Goal: Communication & Community: Answer question/provide support

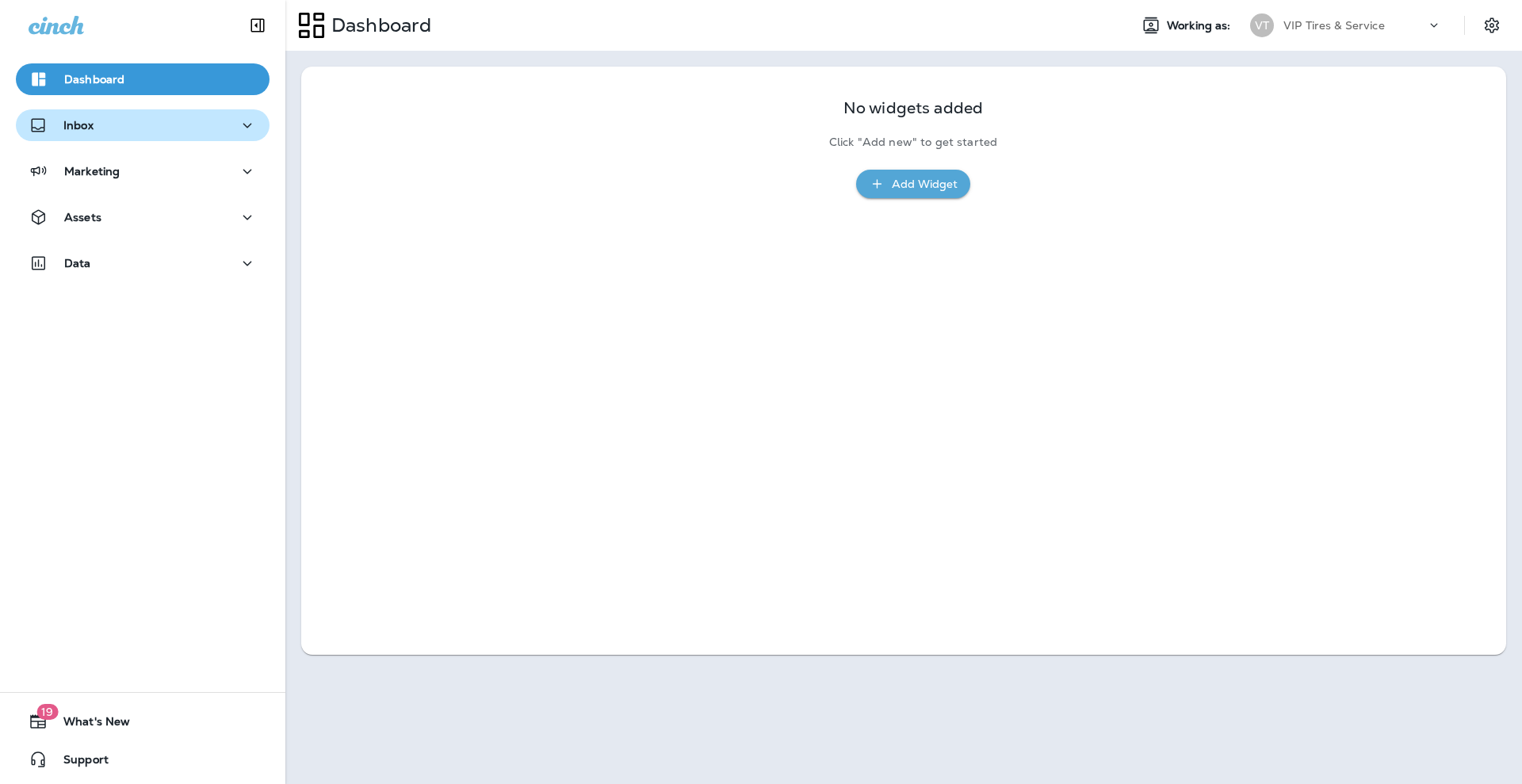
click at [165, 135] on button "Inbox" at bounding box center [142, 125] width 254 height 32
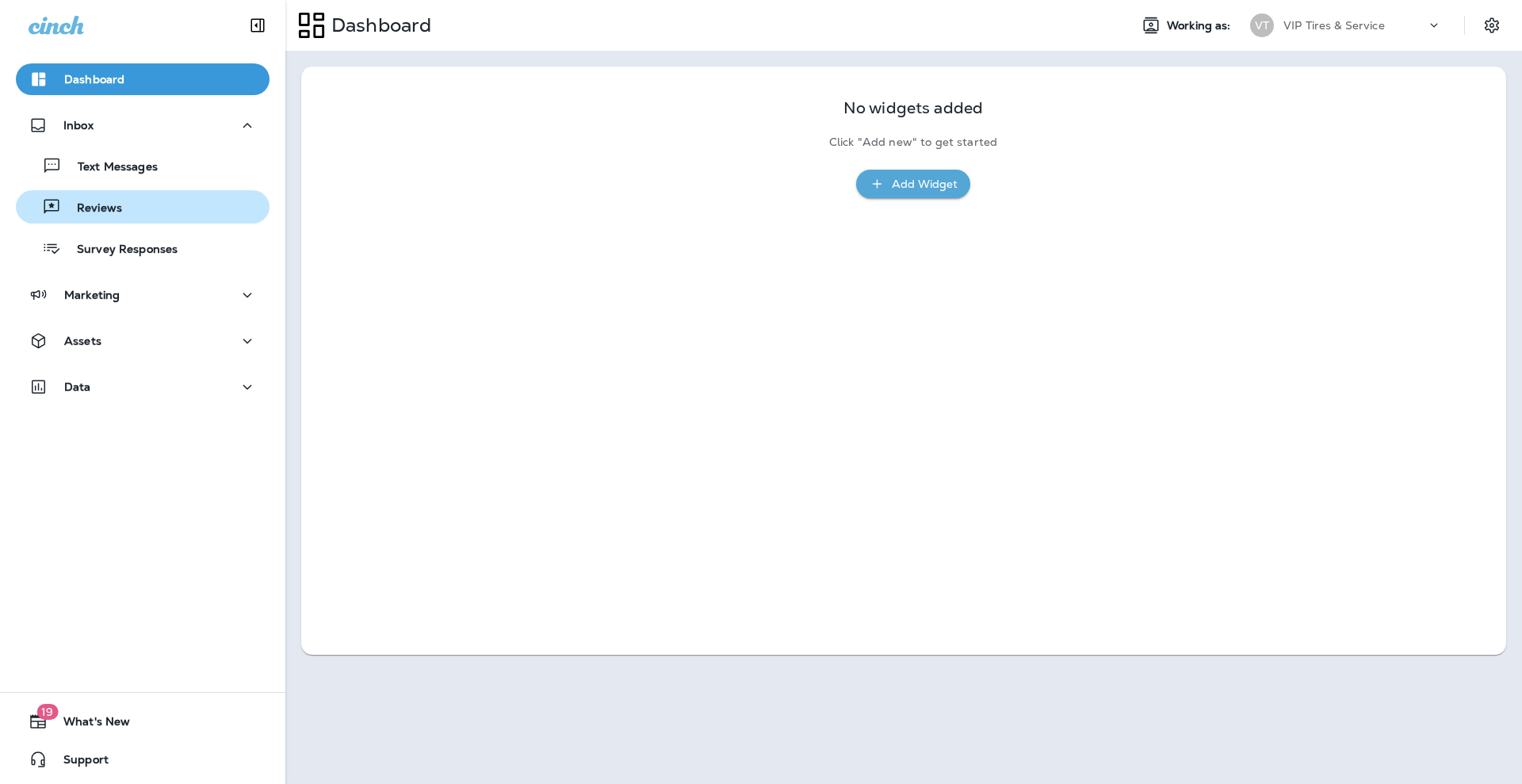
click at [113, 199] on div "Reviews" at bounding box center [72, 206] width 100 height 24
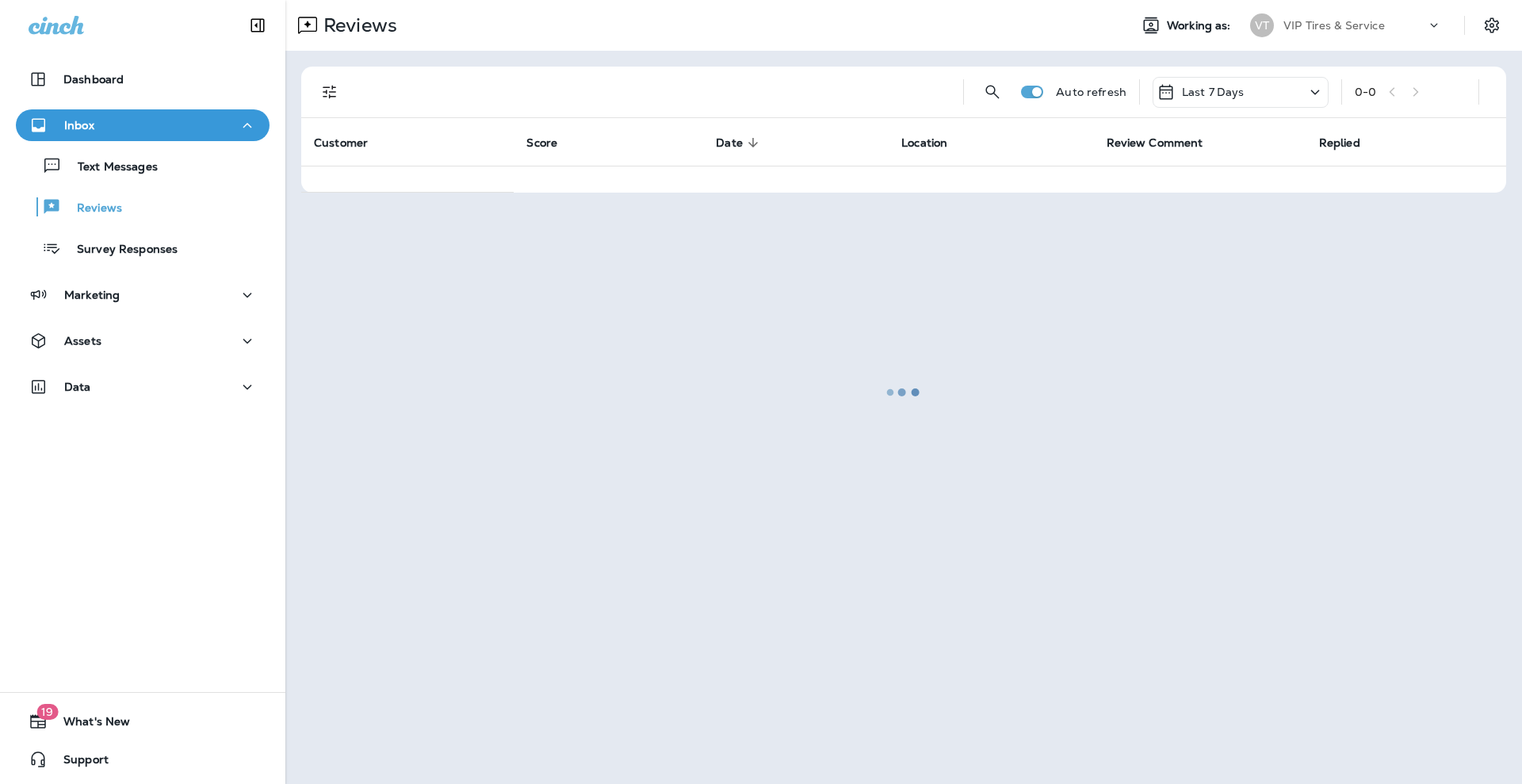
click at [335, 95] on div at bounding box center [903, 392] width 1233 height 781
click at [324, 86] on div at bounding box center [903, 392] width 1233 height 781
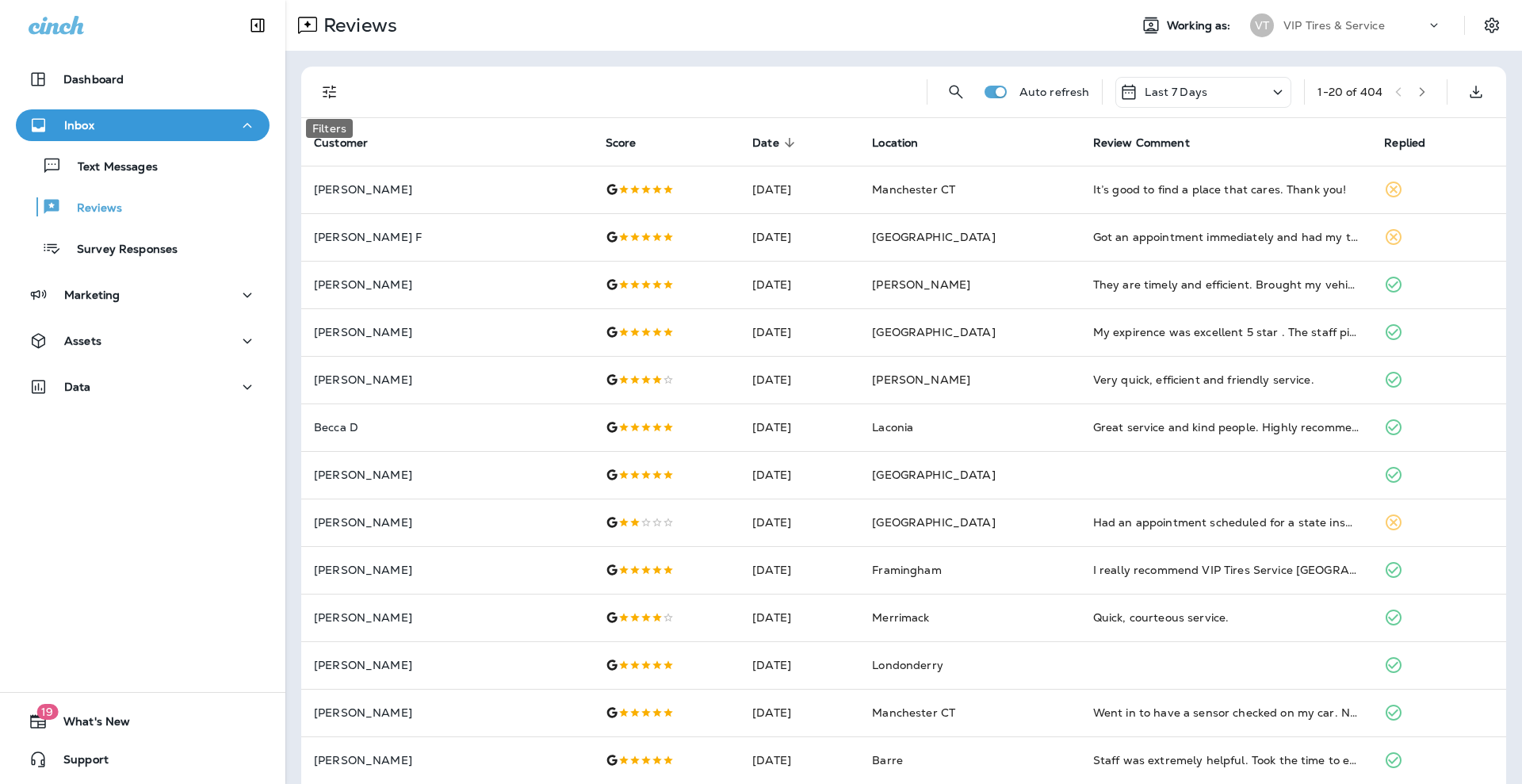
click at [326, 87] on icon "Filters" at bounding box center [329, 92] width 14 height 14
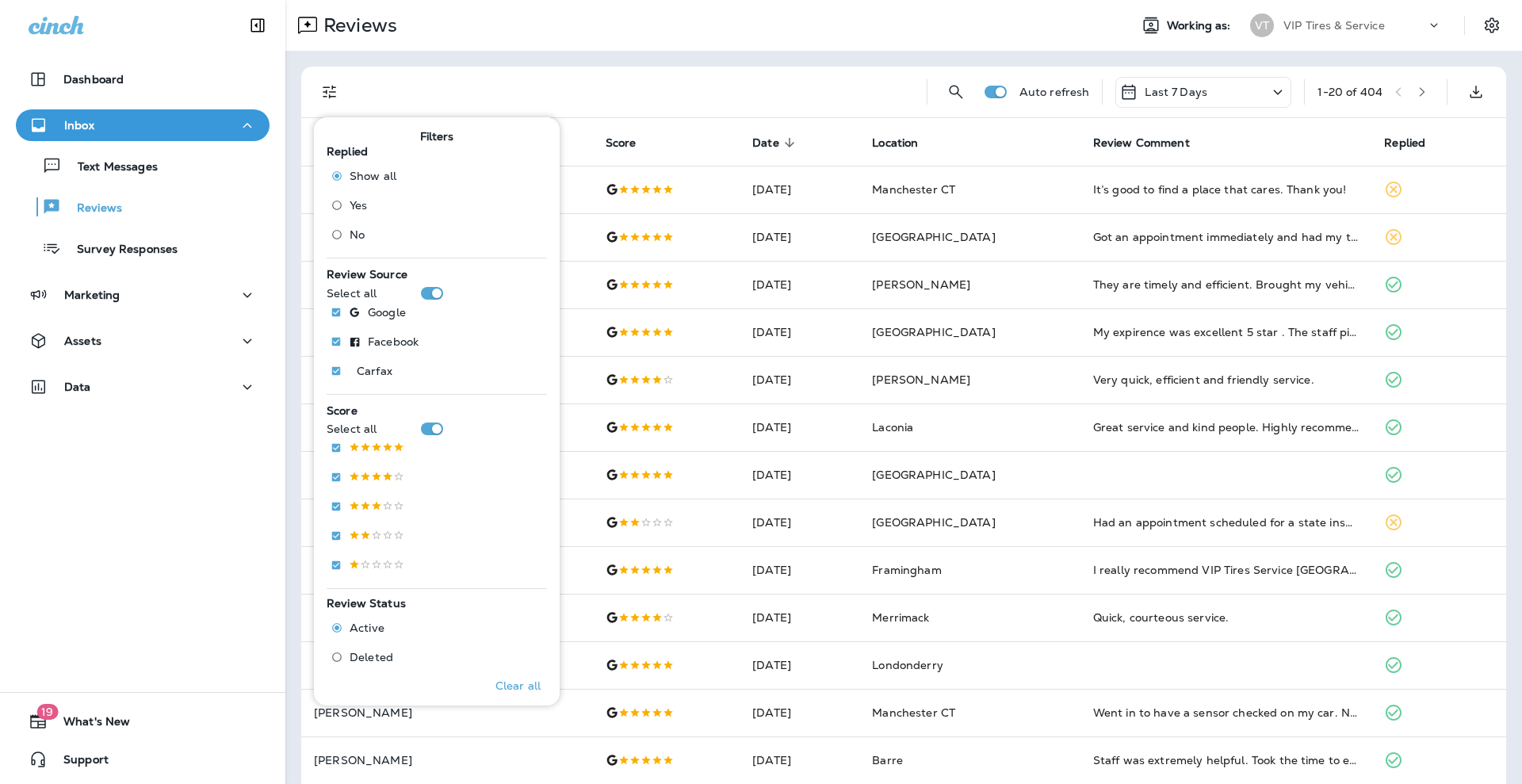
click at [355, 238] on span "No" at bounding box center [357, 235] width 15 height 13
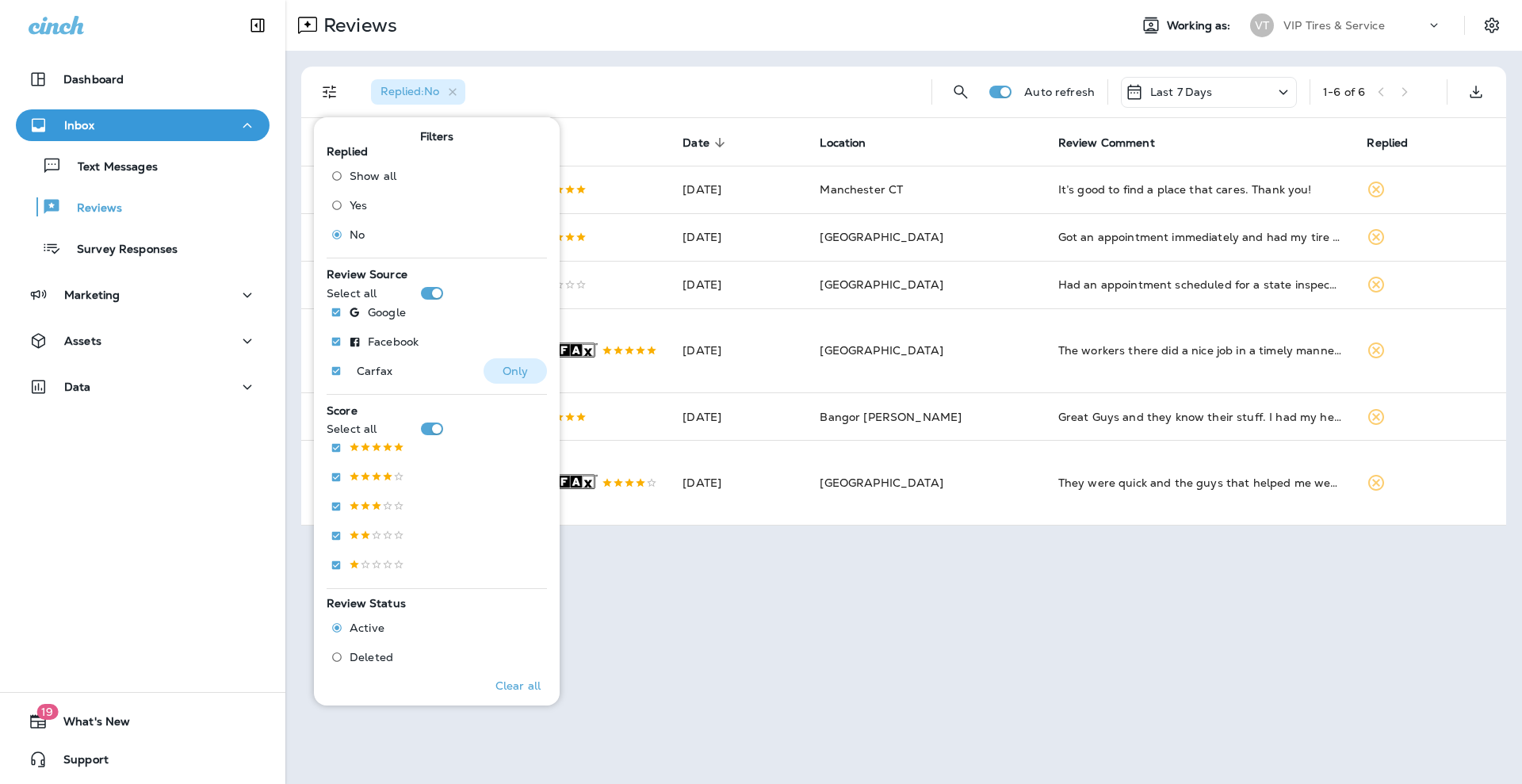
click at [492, 381] on button "Only" at bounding box center [515, 371] width 64 height 25
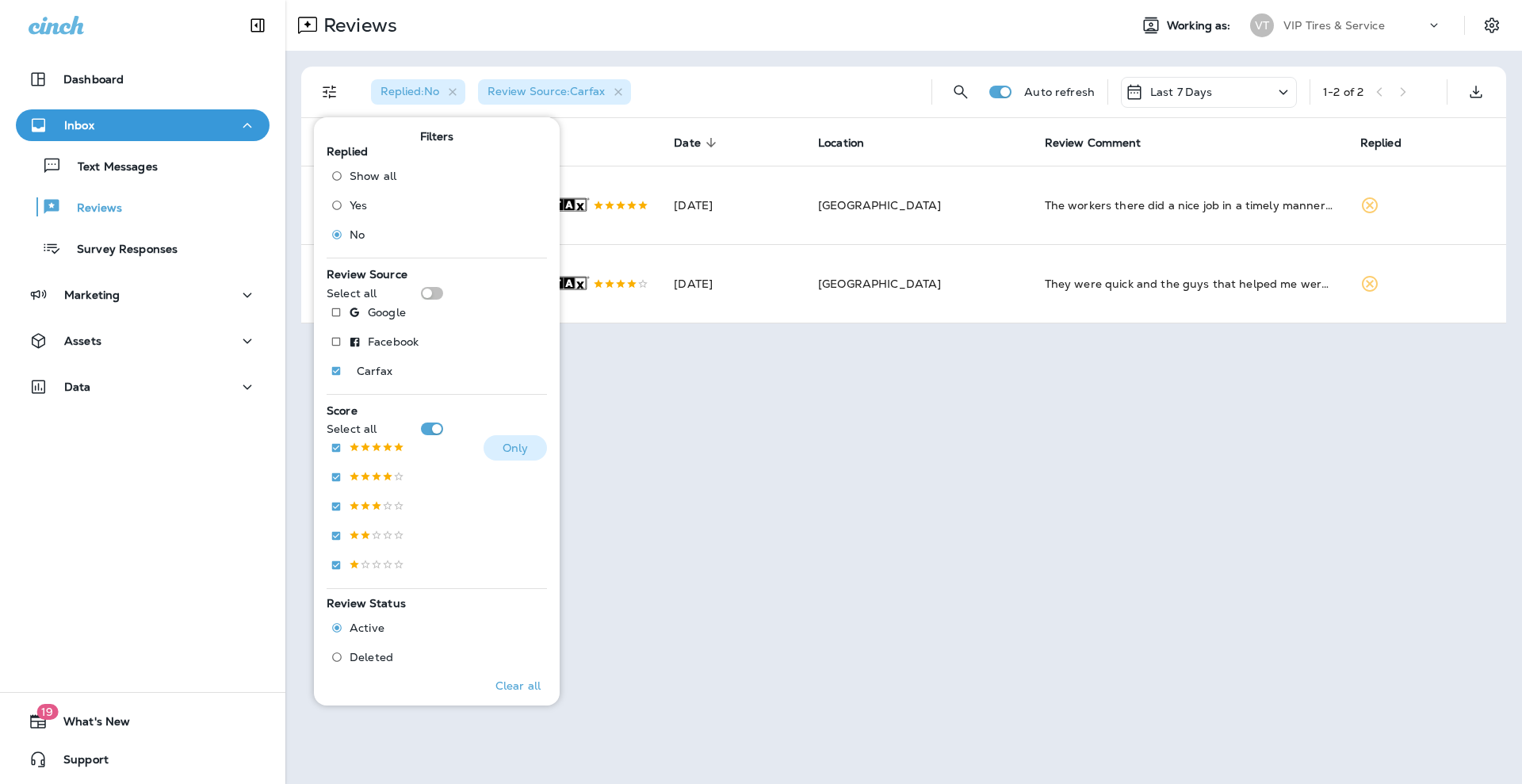
click at [503, 443] on p "Only" at bounding box center [516, 448] width 26 height 13
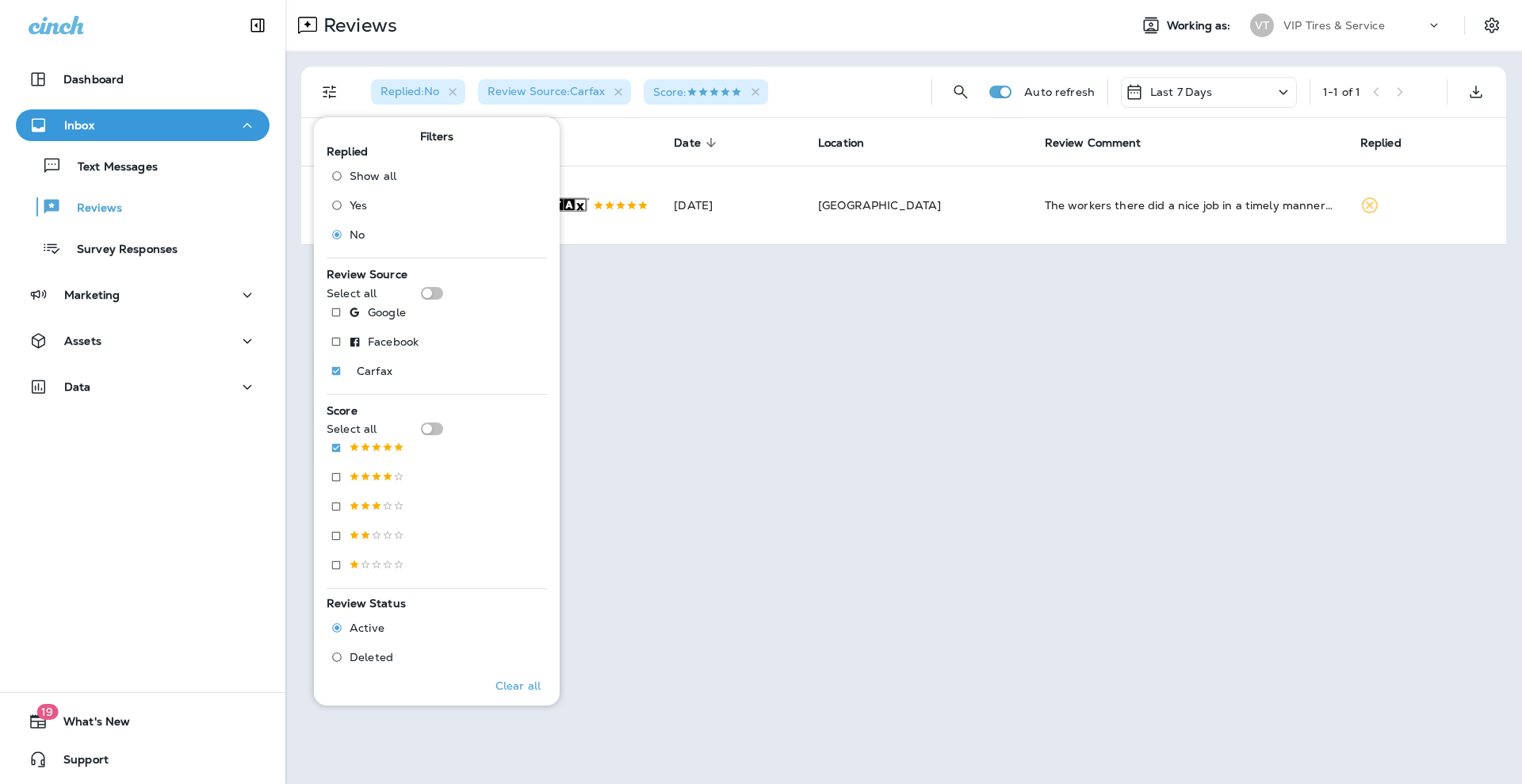
click at [820, 99] on div "Replied : No Review Source : Carfax Score :" at bounding box center [639, 92] width 561 height 51
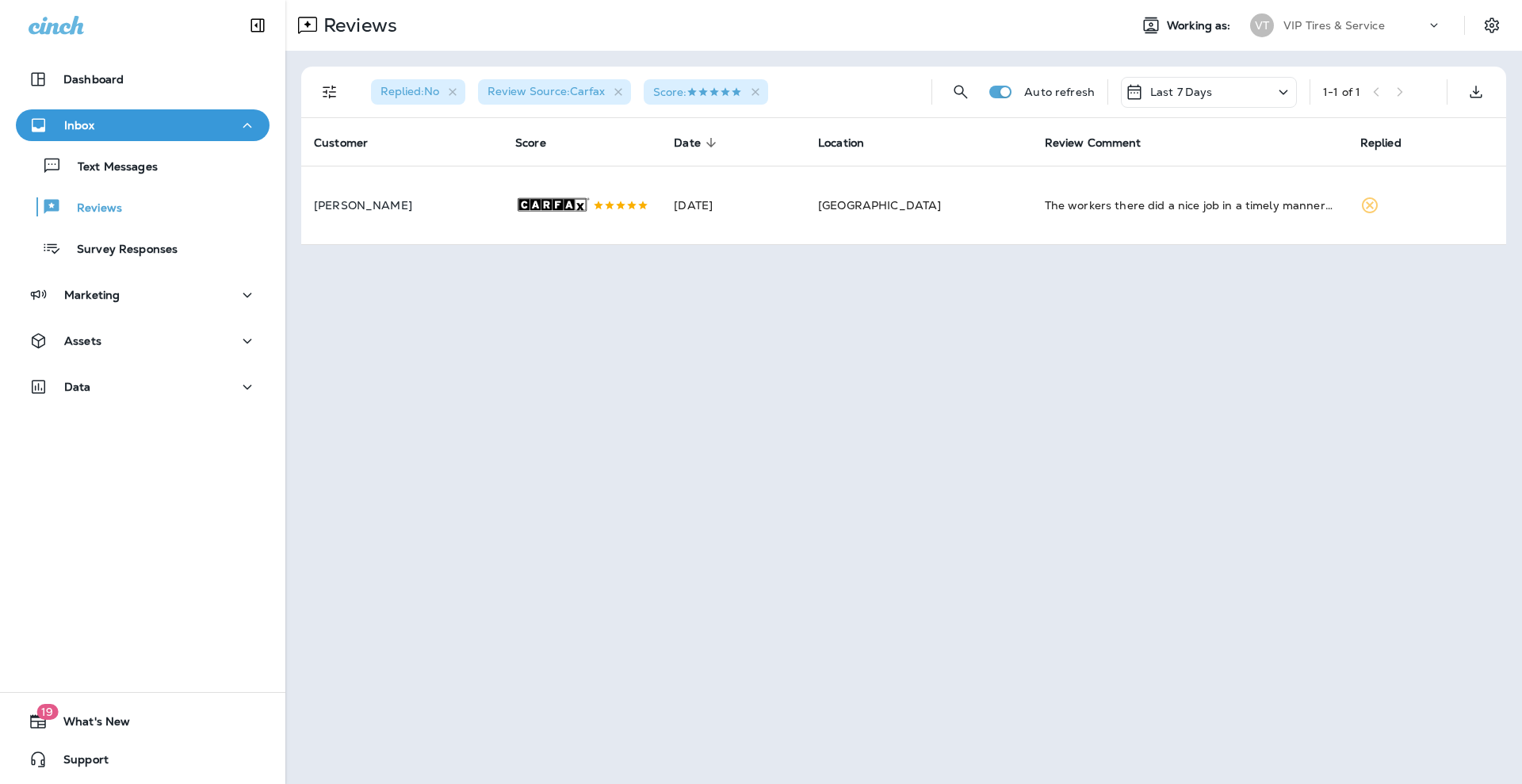
click at [782, 261] on div "Replied : No Review Source : Carfax Score : Auto refresh Last 7 Days 1 - 1 of 1…" at bounding box center [903, 156] width 1237 height 210
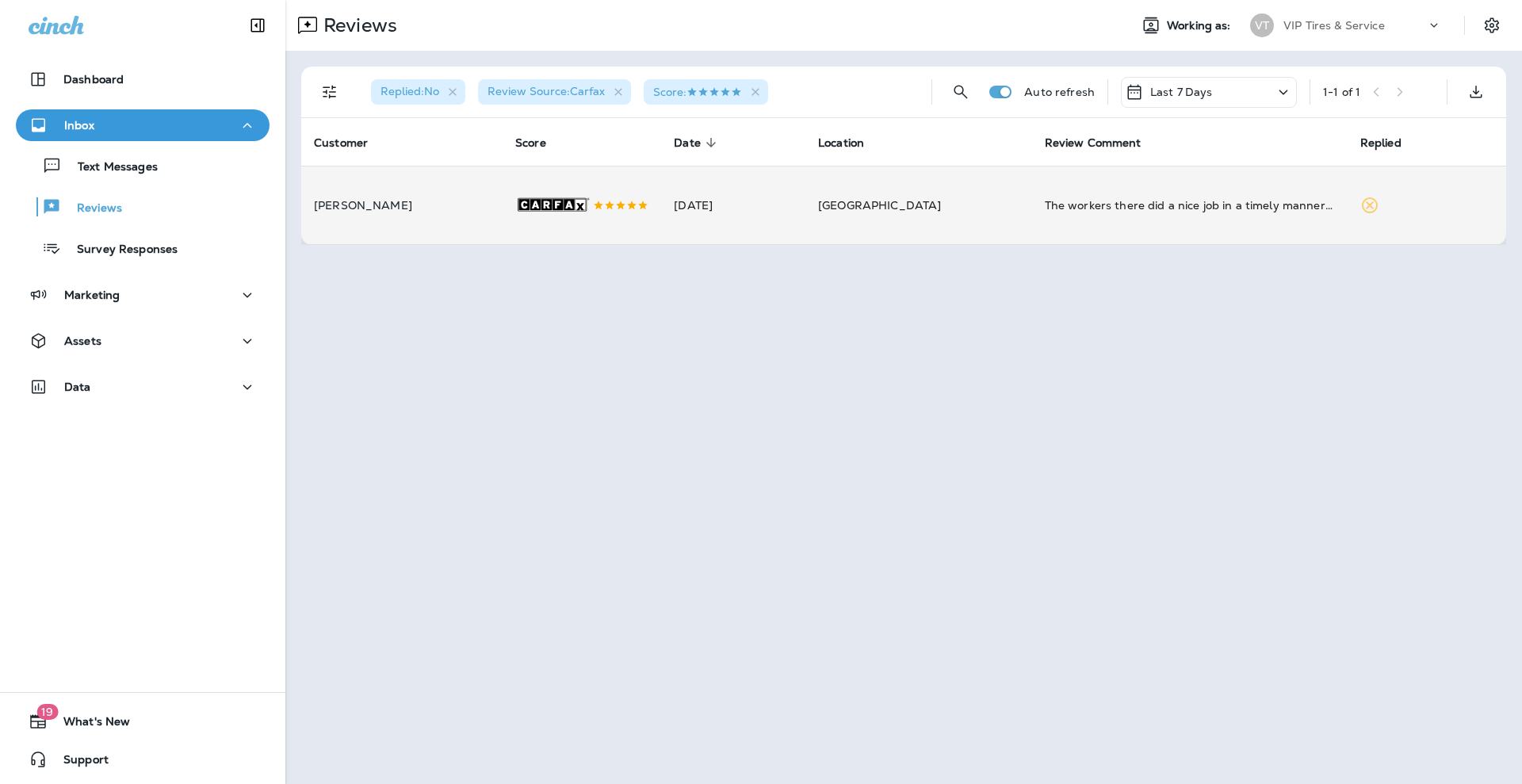
click at [695, 236] on td "[DATE]" at bounding box center [733, 205] width 144 height 78
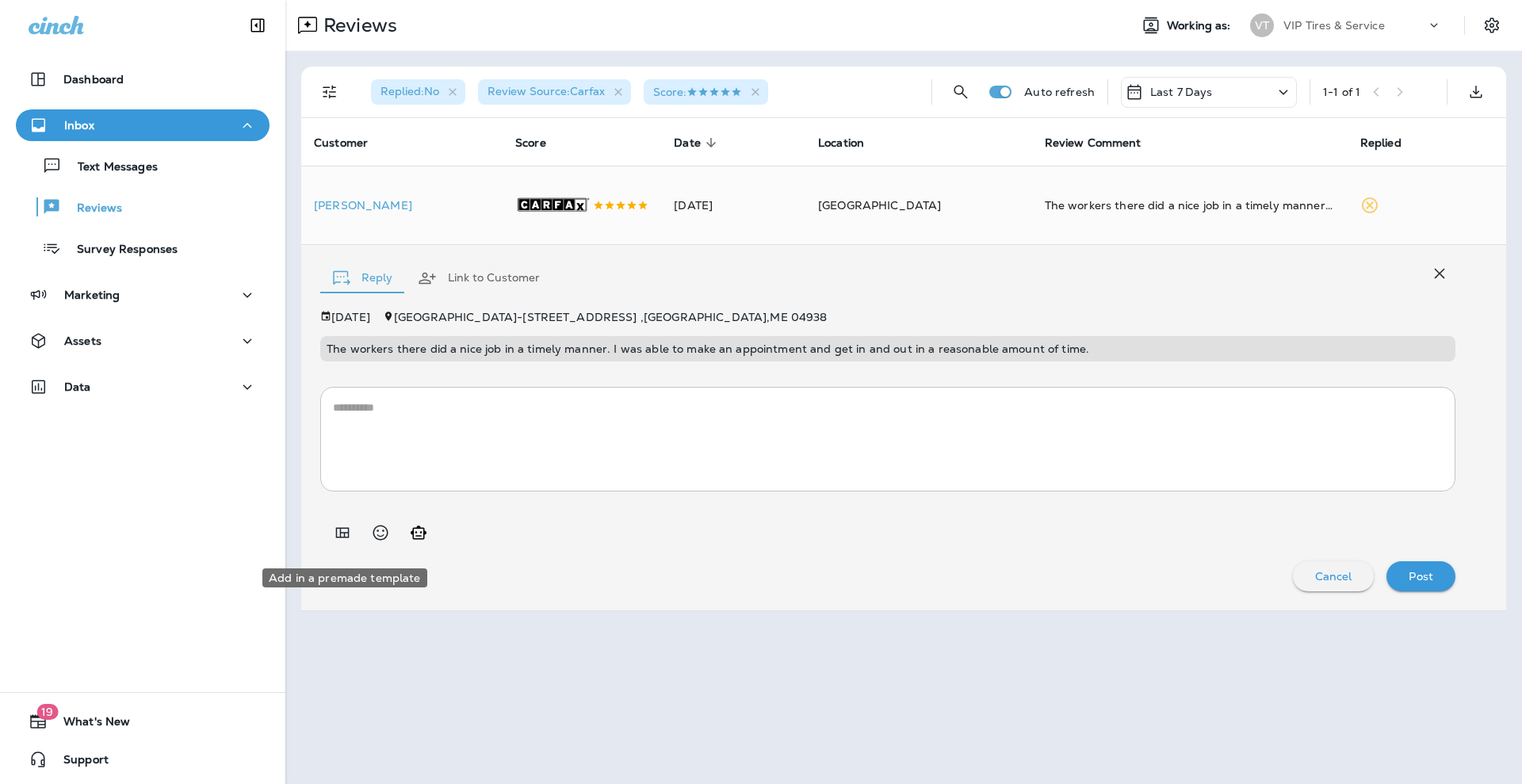
click at [340, 537] on icon "Add in a premade template" at bounding box center [342, 532] width 14 height 11
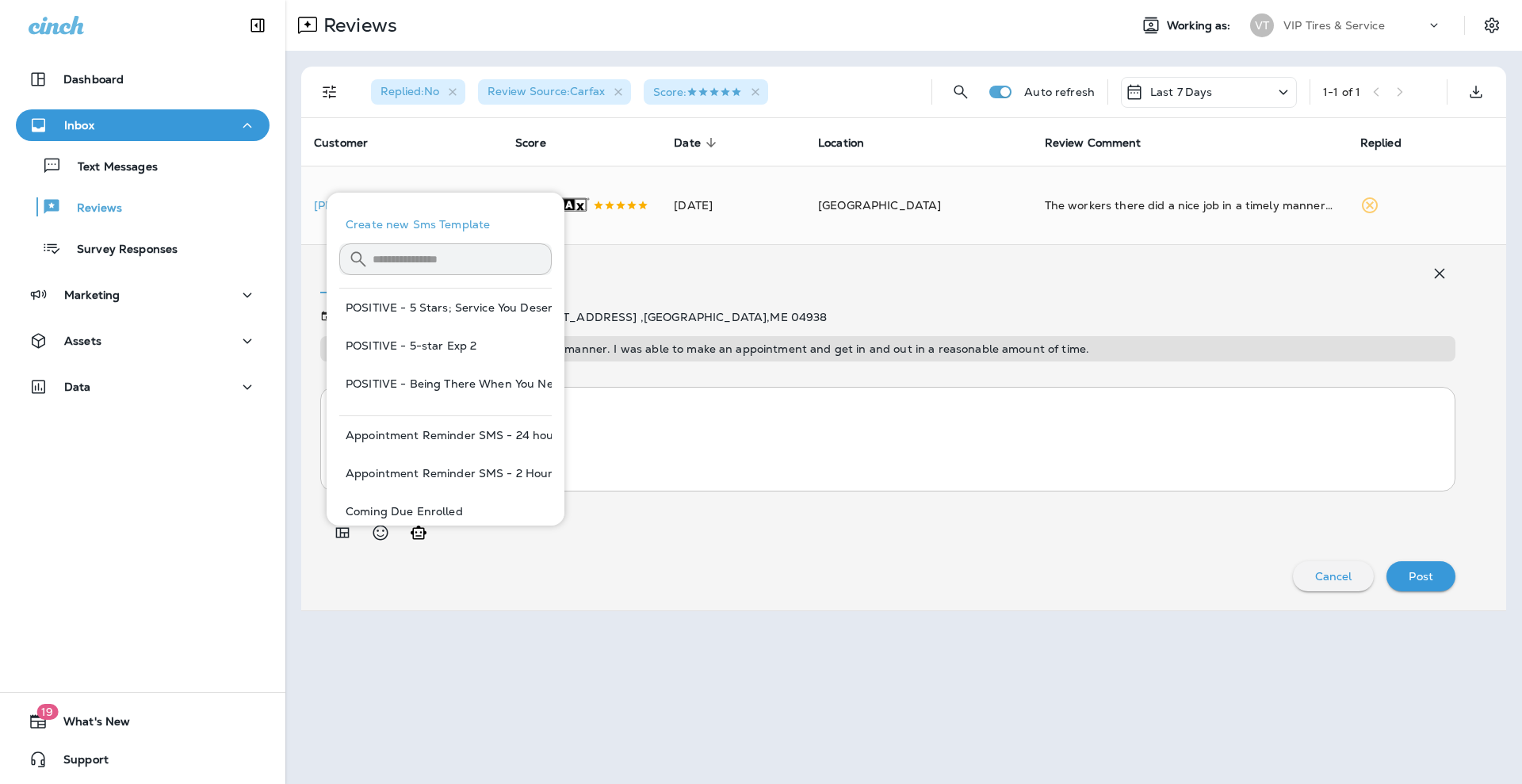
click at [405, 346] on button "POSITIVE - 5-star Exp 2" at bounding box center [445, 346] width 213 height 38
type textarea "**********"
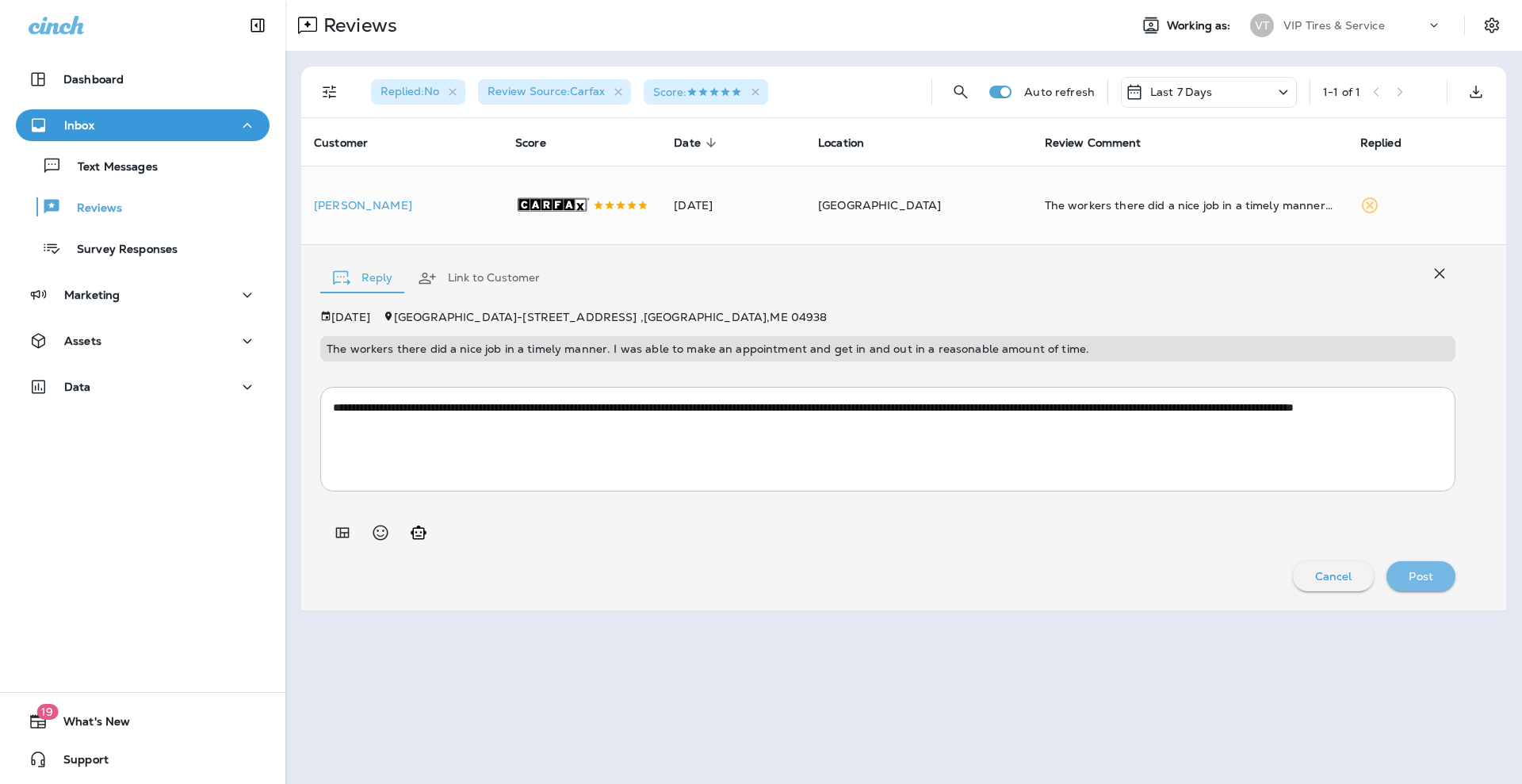
click at [1414, 583] on p "Post" at bounding box center [1421, 576] width 24 height 13
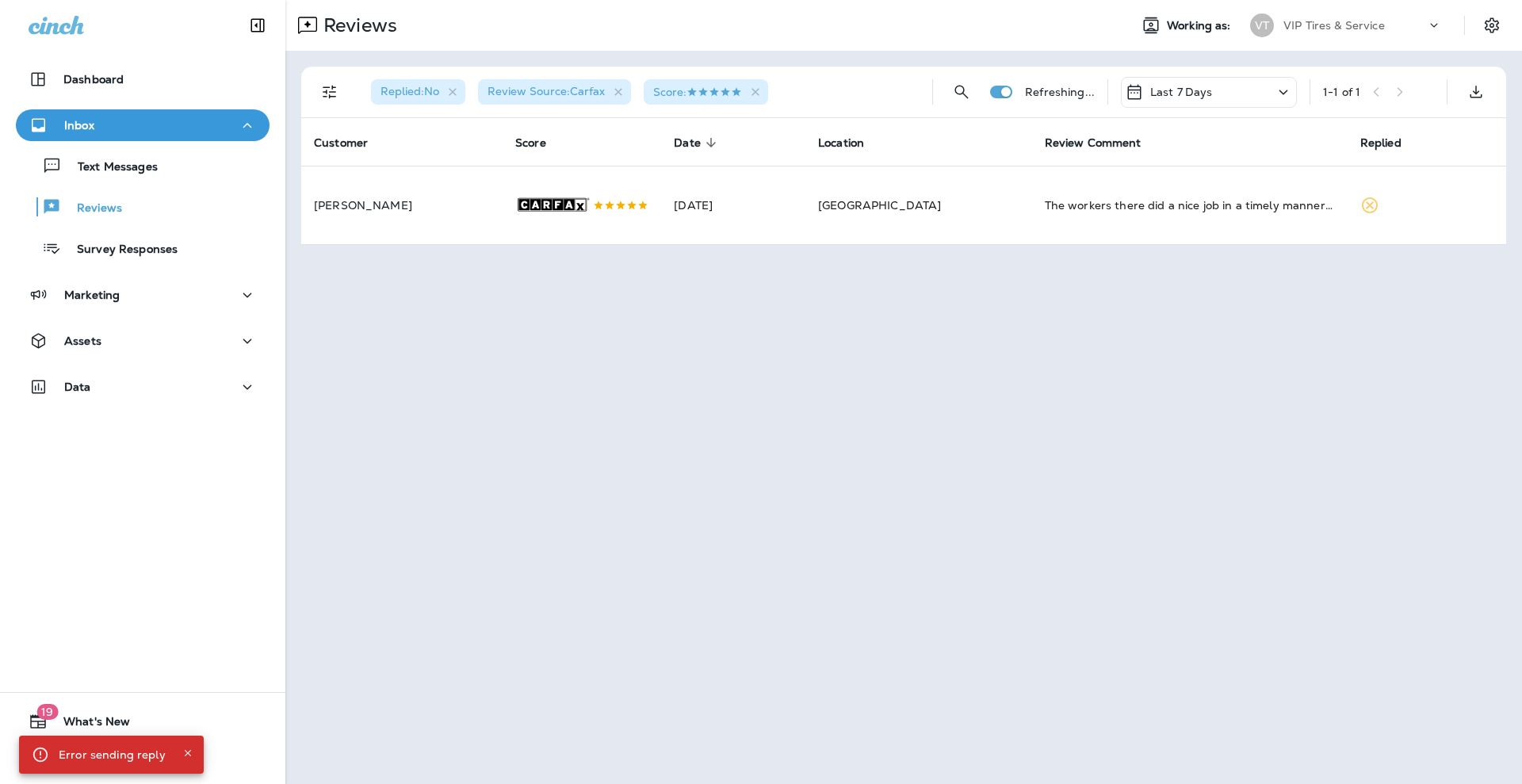
click at [1429, 586] on div "Reviews Working as: VT VIP Tires & Service Replied : No Review Source : Carfax …" at bounding box center [903, 392] width 1237 height 784
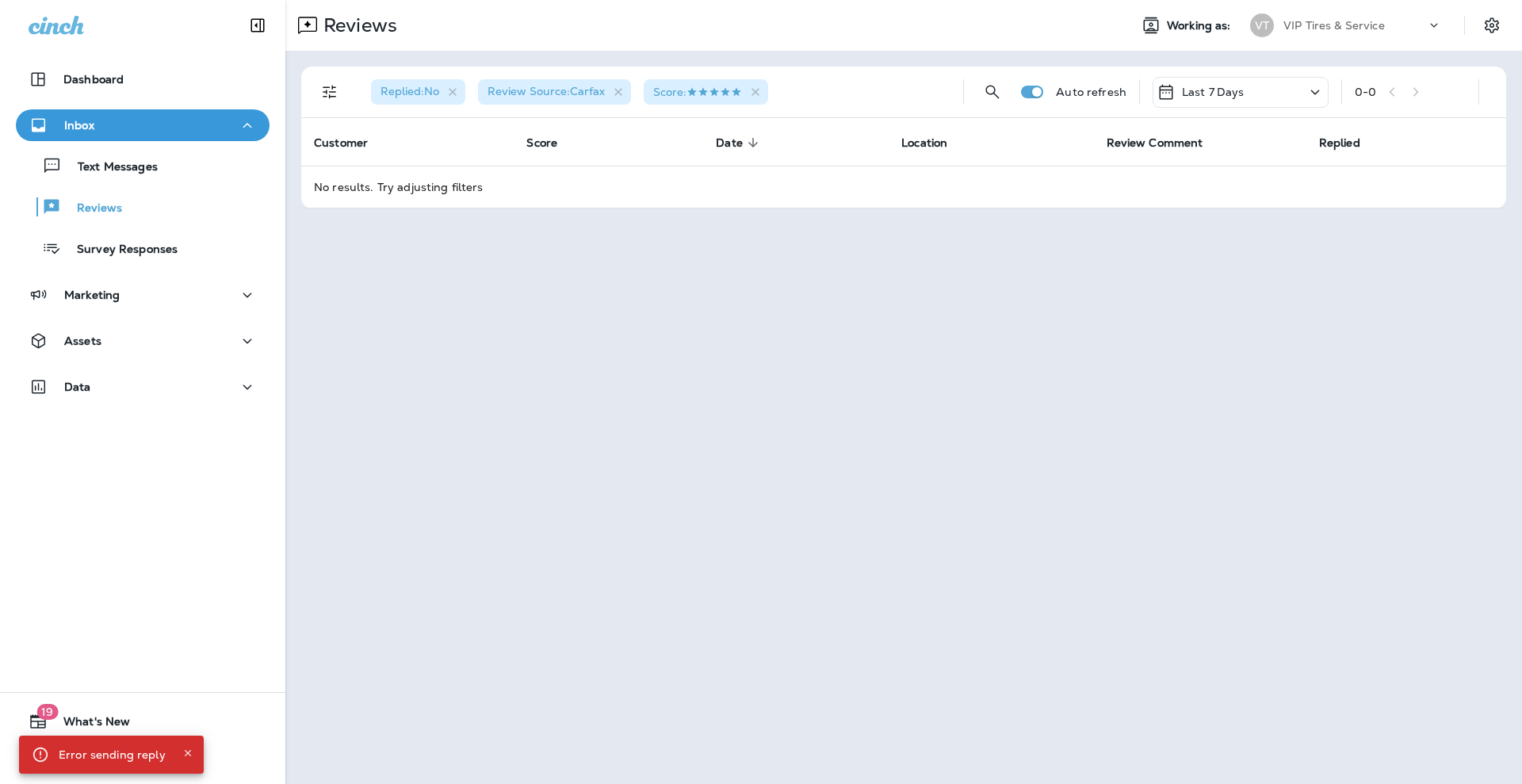
click at [1206, 550] on div "Reviews Working as: VT VIP Tires & Service Replied : No Review Source : Carfax …" at bounding box center [903, 392] width 1237 height 784
